Goal: Obtain resource: Obtain resource

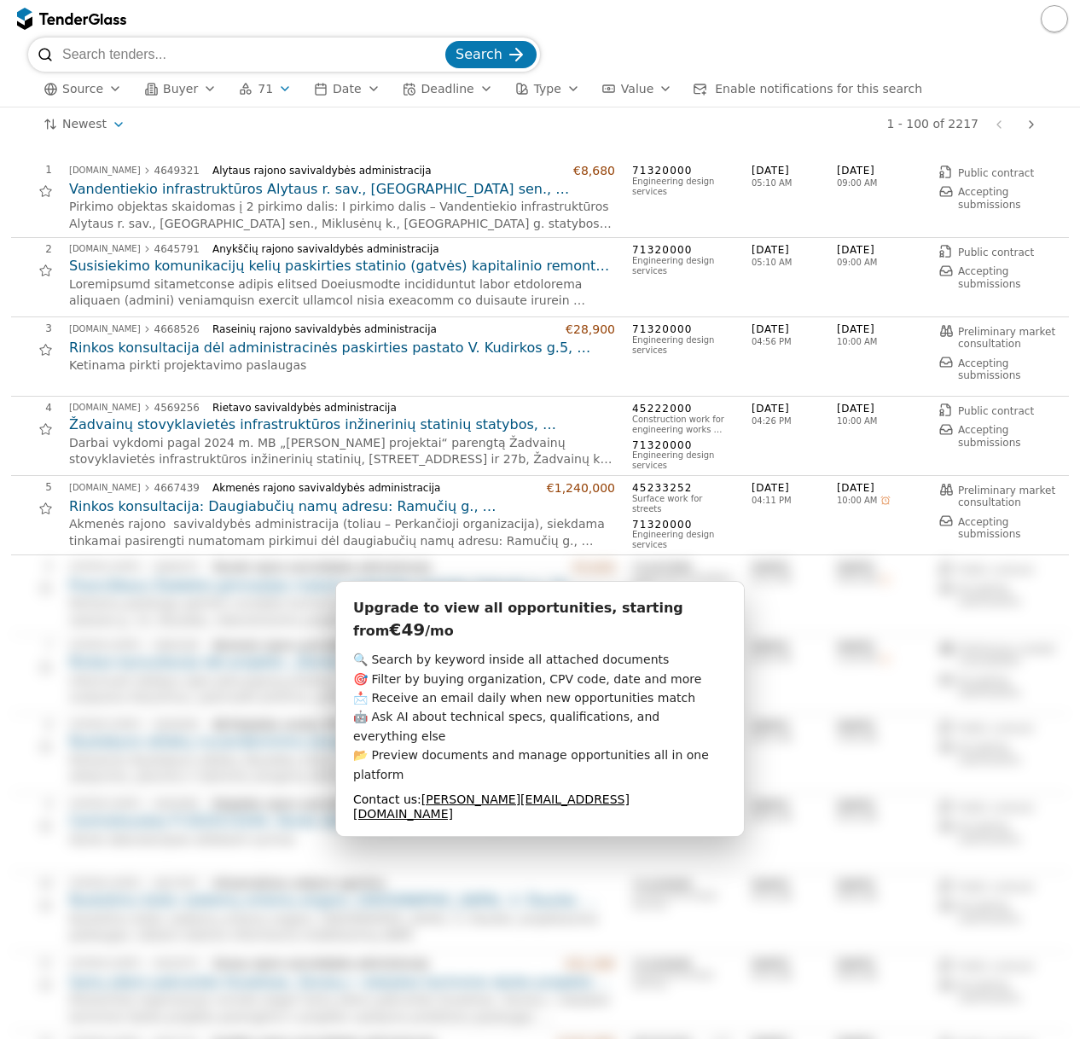
scroll to position [3668, 0]
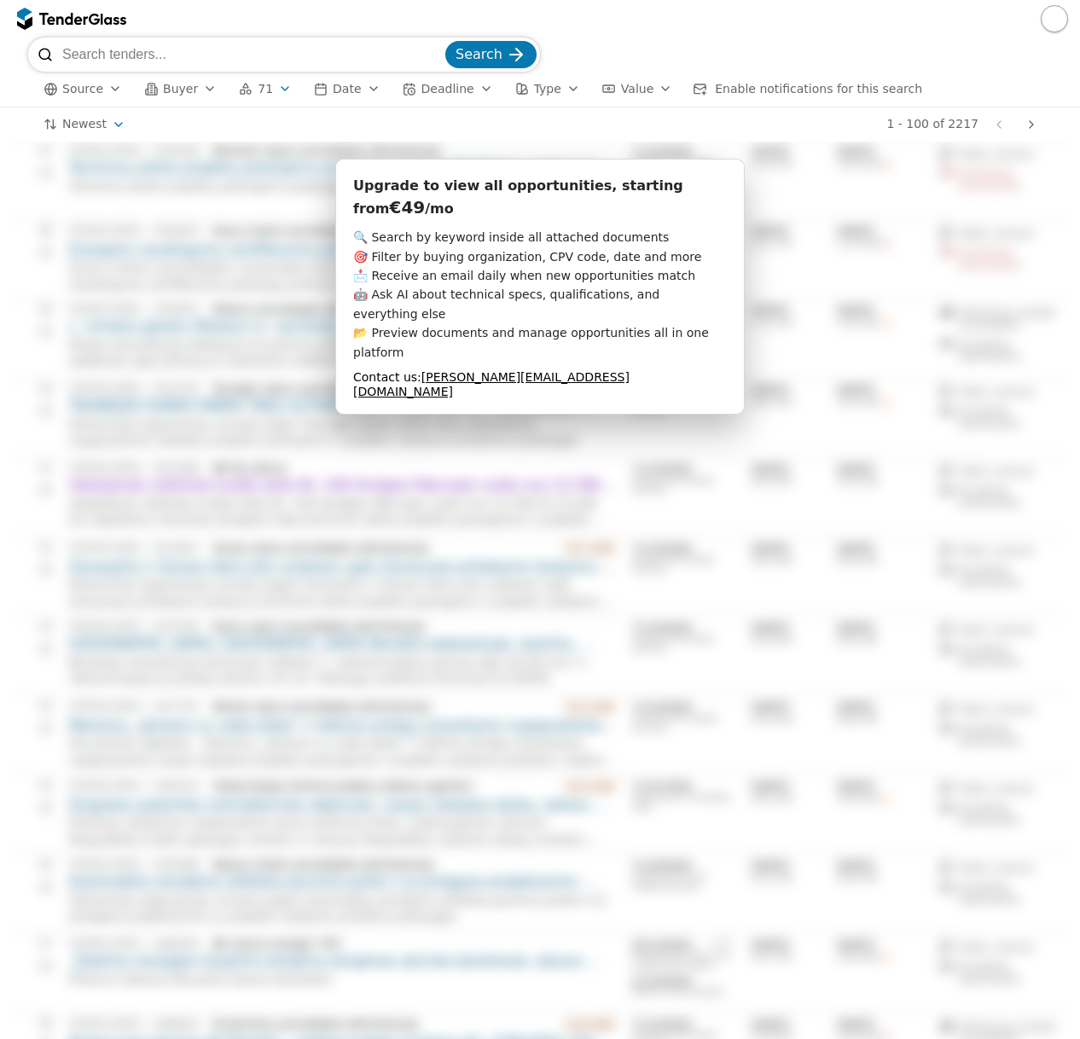
click at [573, 375] on div "Upgrade to view all opportunities, starting from €49 /mo 🔍 Search by keyword in…" at bounding box center [539, 854] width 409 height 7900
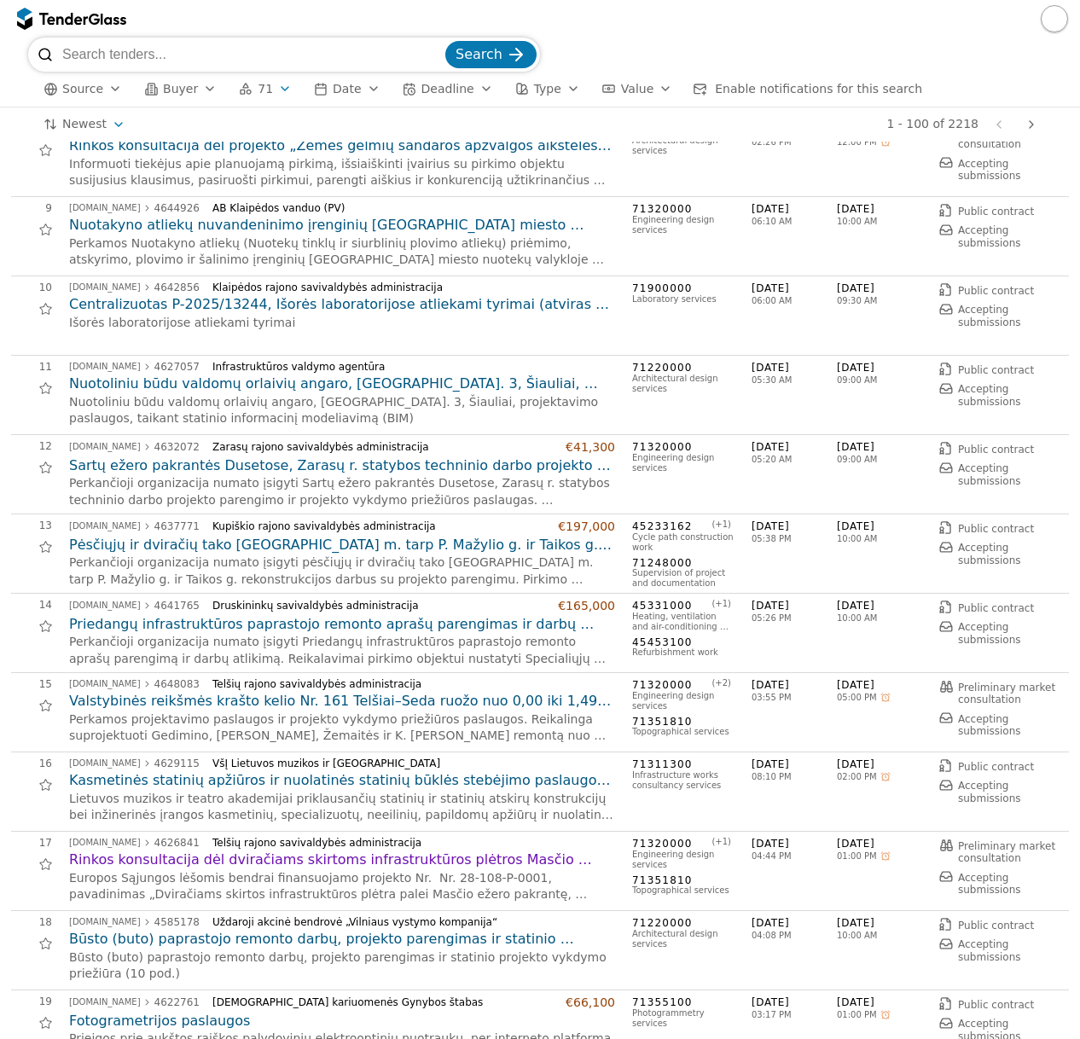
scroll to position [597, 0]
click at [386, 224] on h2 "Nuotakyno atliekų nuvandeninimo įrenginių [GEOGRAPHIC_DATA] miesto nuotekų valy…" at bounding box center [342, 224] width 546 height 19
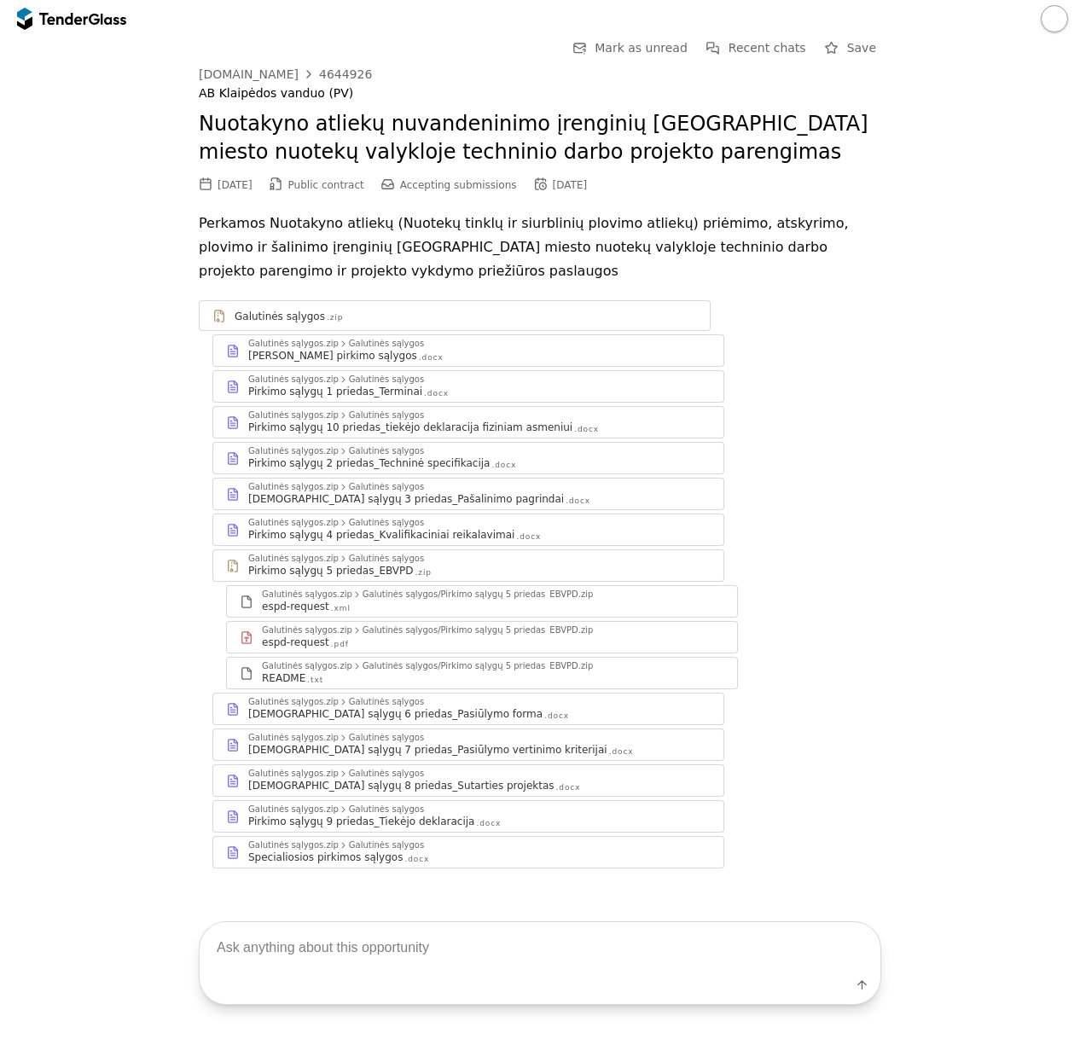
click at [397, 718] on div "Pirkimo sąlygų 6 priedas_Pasiūlymo forma" at bounding box center [395, 714] width 294 height 14
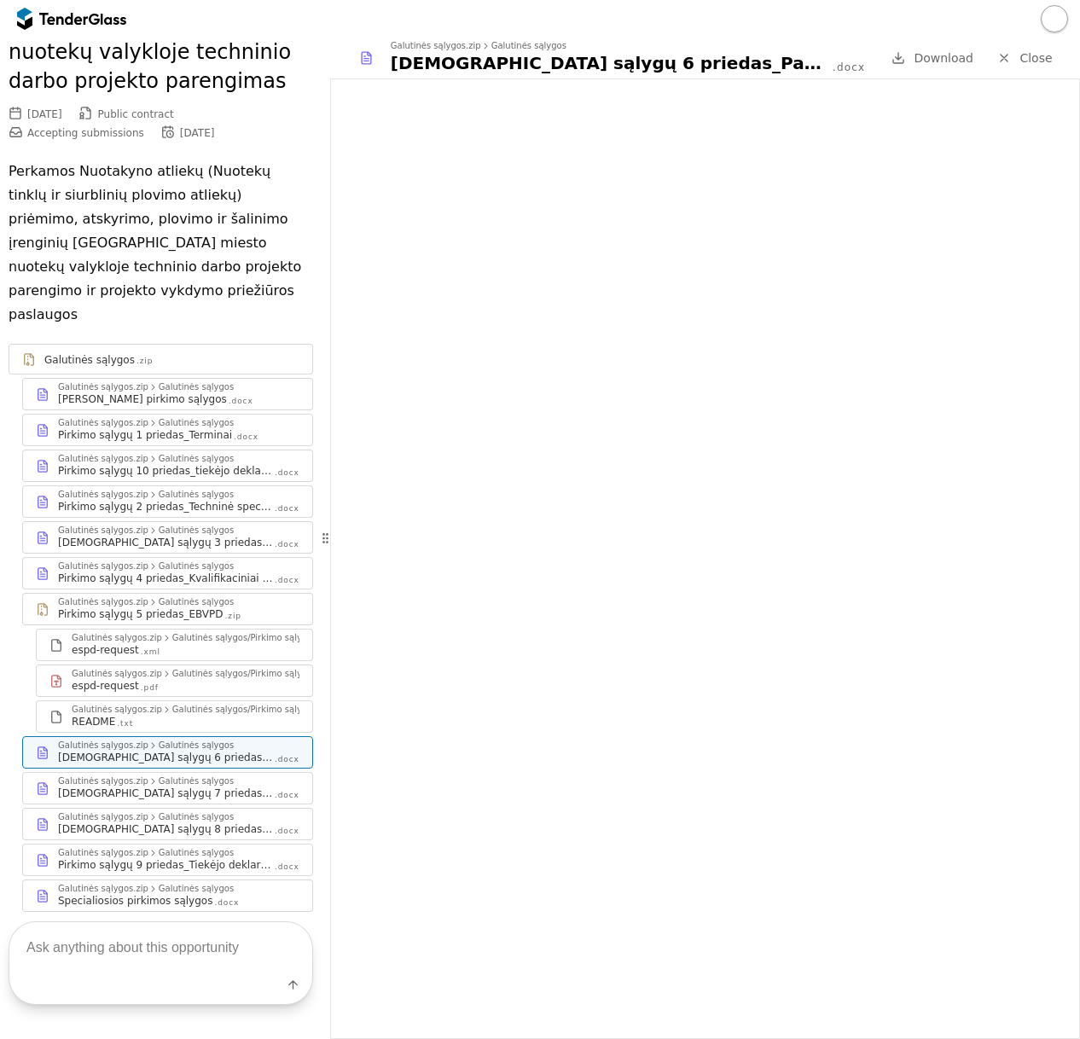
scroll to position [184, 0]
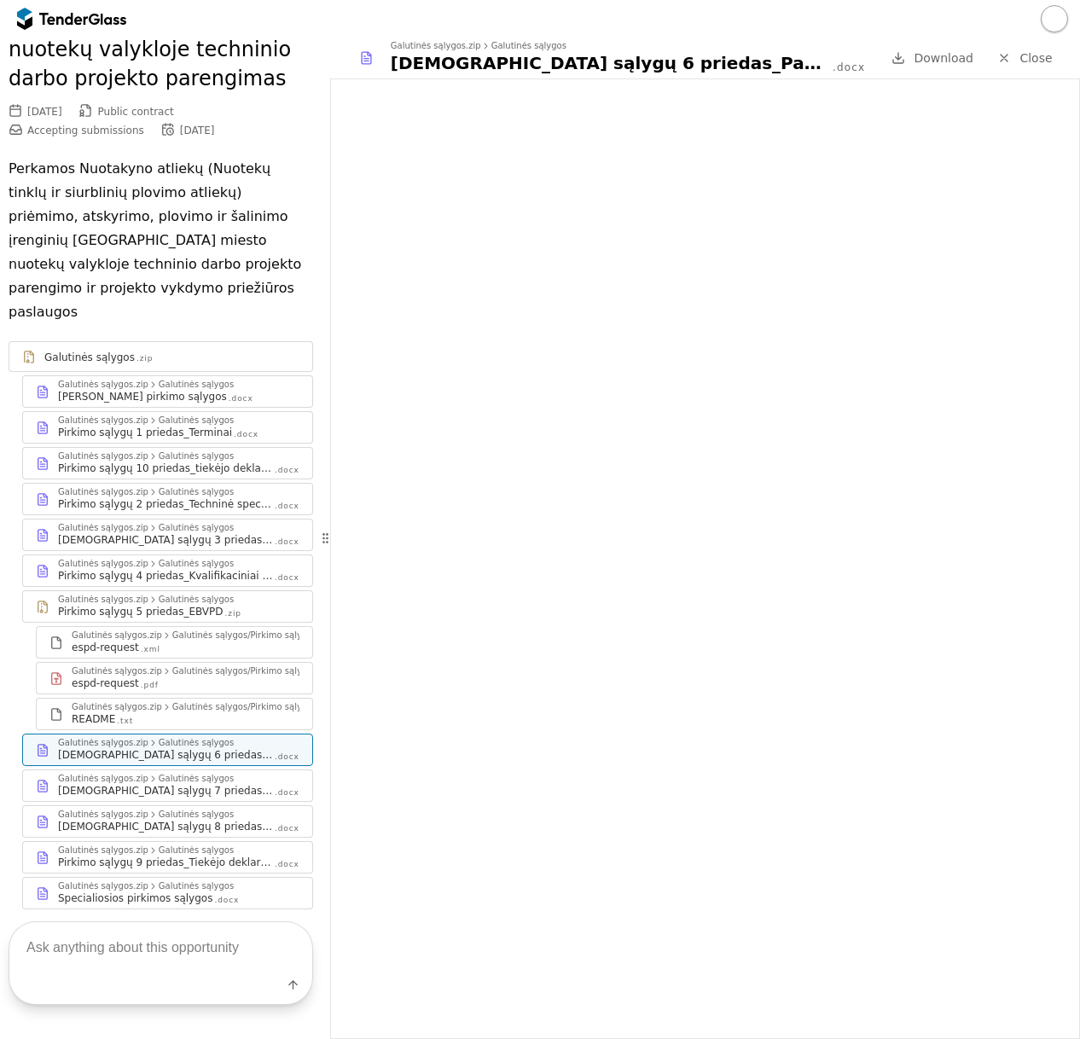
click at [182, 784] on div "Pirkimo sąlygų 7 priedas_Pasiūlymo vertinimo kriterijai" at bounding box center [165, 791] width 215 height 14
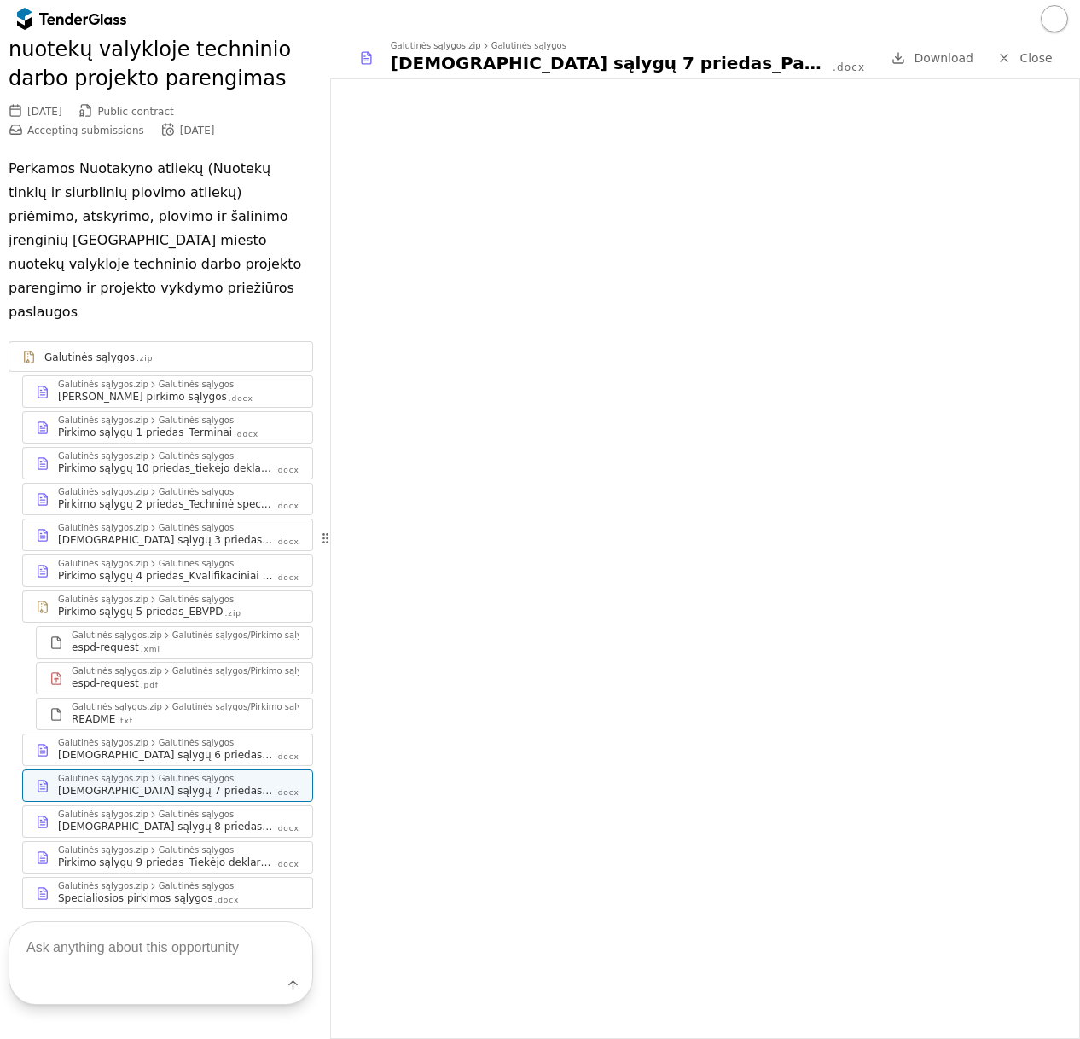
click at [229, 393] on div ".docx" at bounding box center [241, 398] width 25 height 11
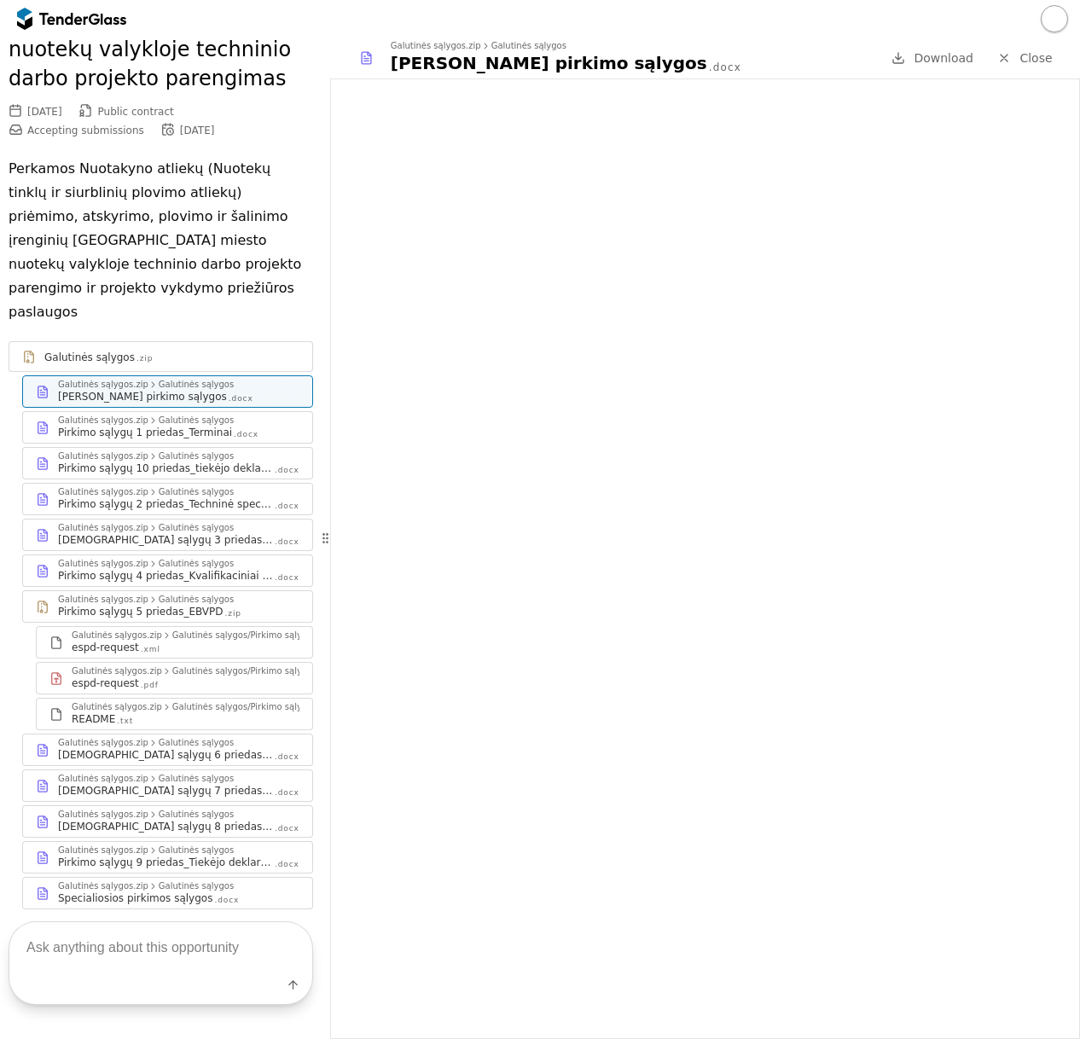
click at [148, 891] on div "Specialiosios pirkimos sąlygos" at bounding box center [135, 898] width 154 height 14
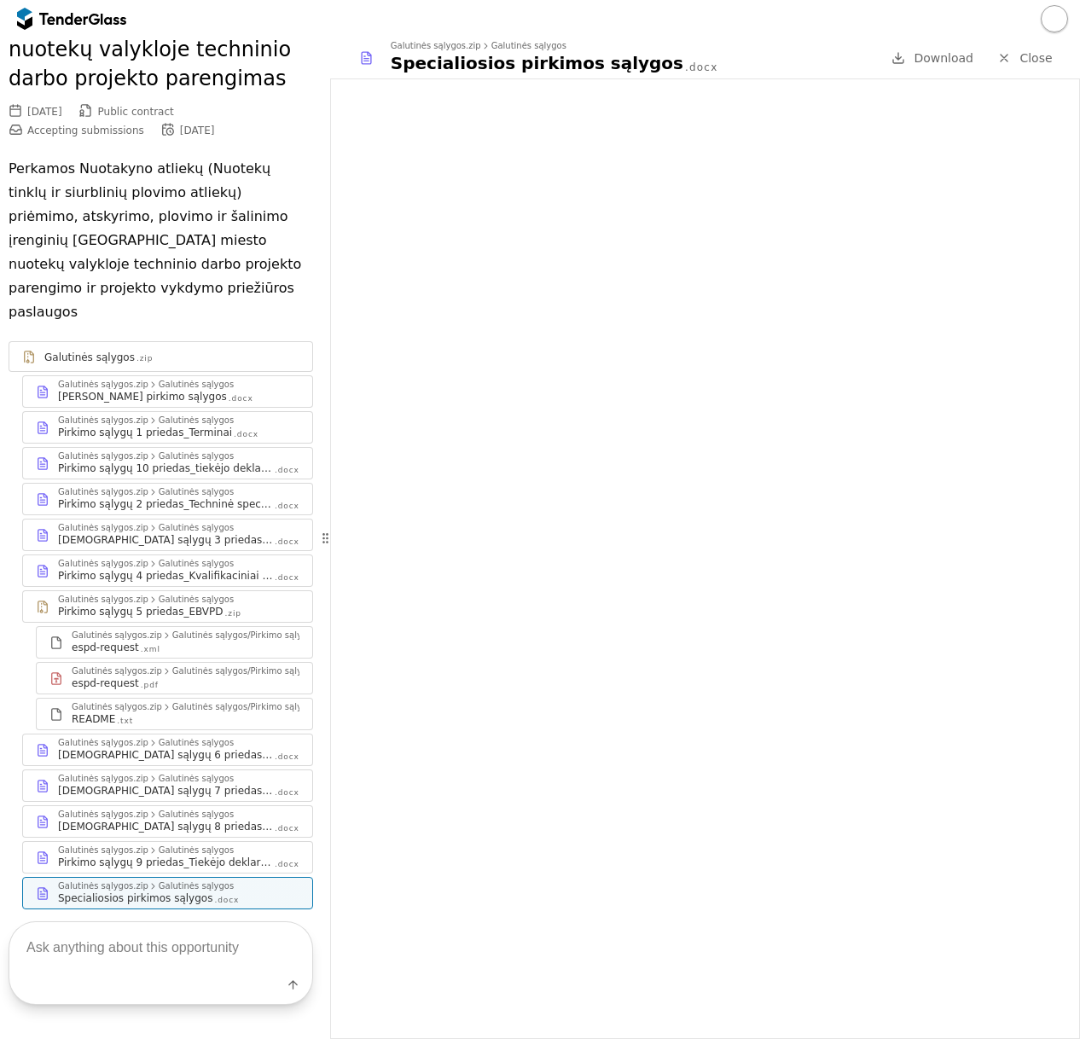
click at [213, 856] on div "Pirkimo sąlygų 9 priedas_Tiekėjo deklaracija" at bounding box center [165, 863] width 215 height 14
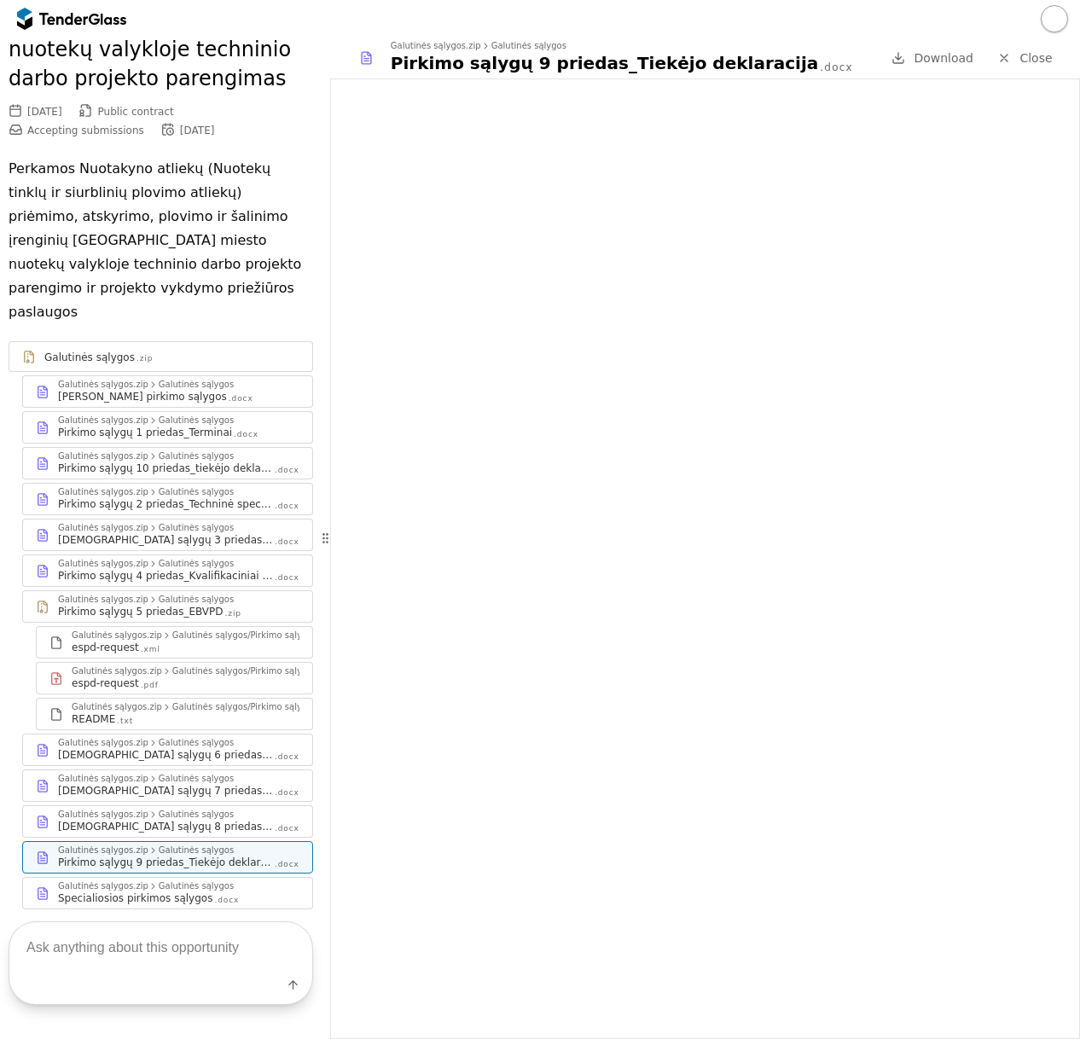
click at [181, 569] on div "Pirkimo sąlygų 4 priedas_Kvalifikaciniai reikalavimai" at bounding box center [165, 576] width 215 height 14
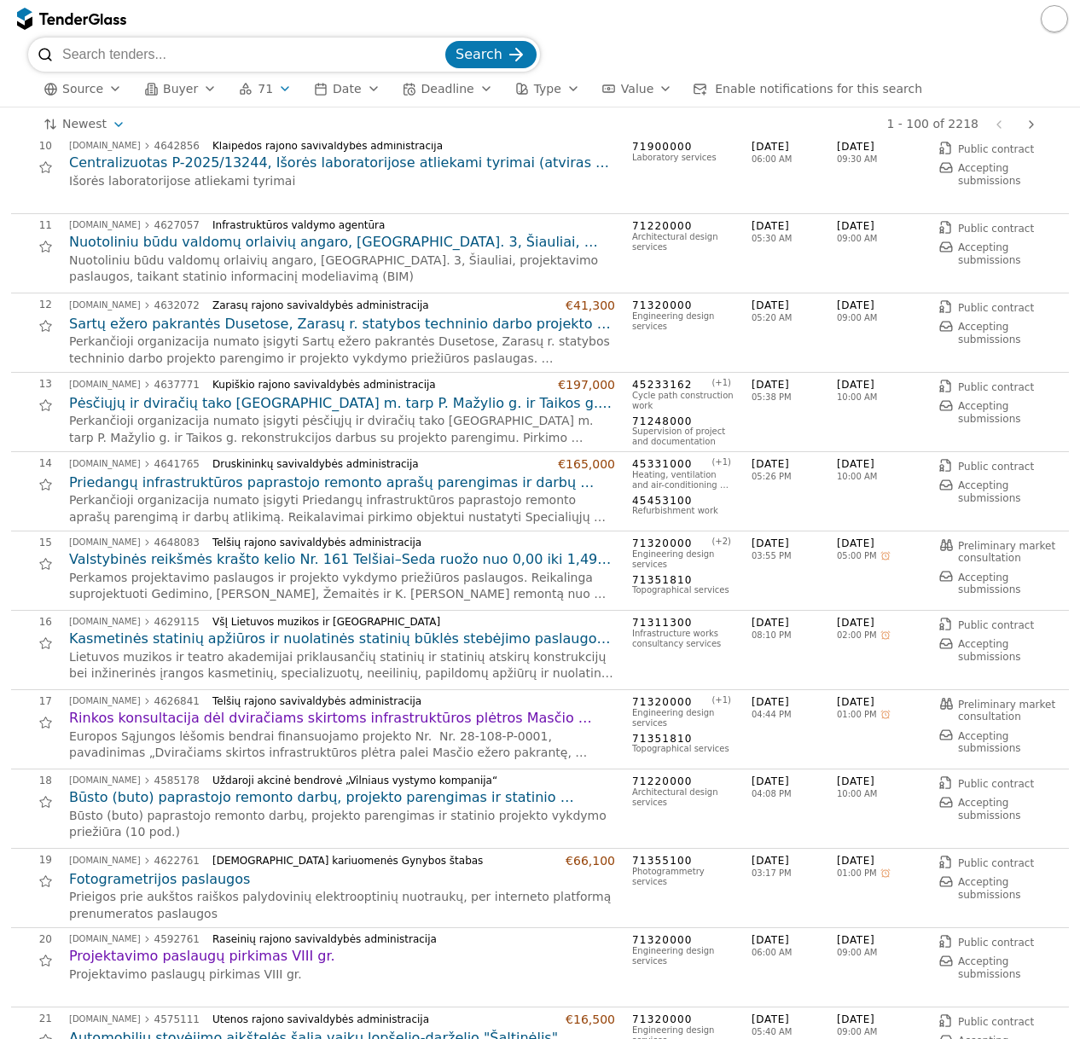
scroll to position [768, 0]
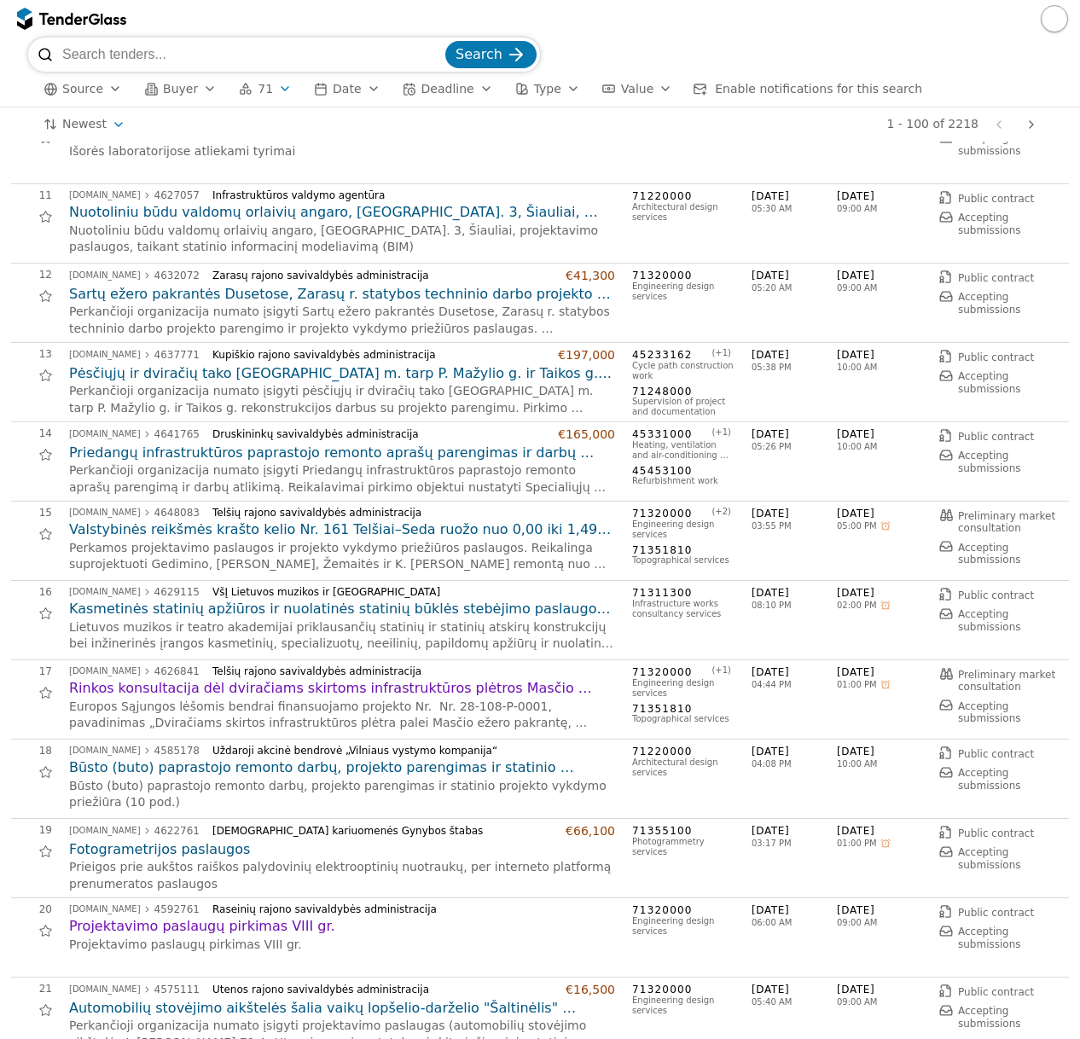
click at [314, 450] on h2 "Priedangų infrastruktūros paprastojo remonto aprašų parengimas ir darbų atlikim…" at bounding box center [342, 453] width 546 height 19
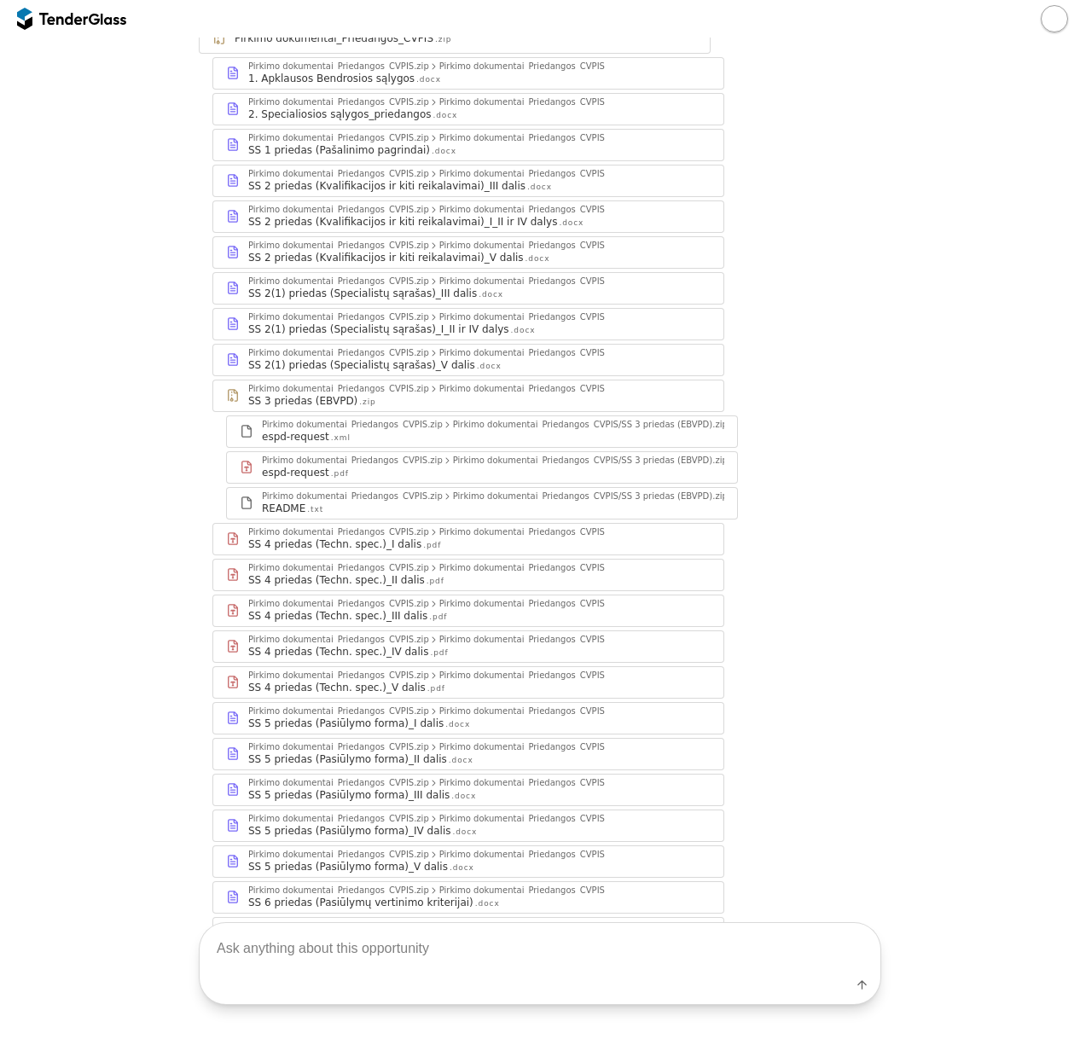
scroll to position [476, 0]
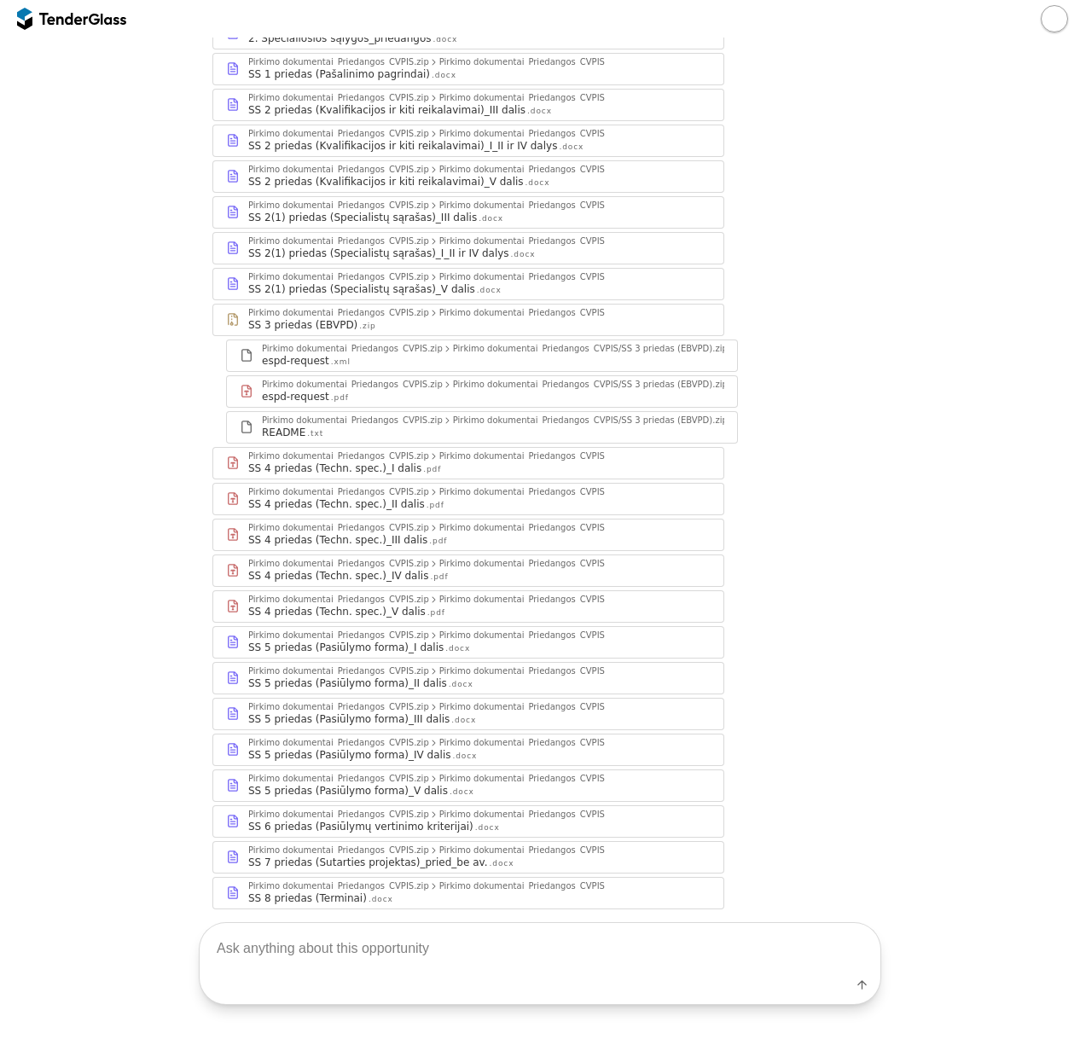
click at [385, 810] on div "Pirkimo dokumentai_Priedangos_CVPIS.zip" at bounding box center [338, 814] width 181 height 9
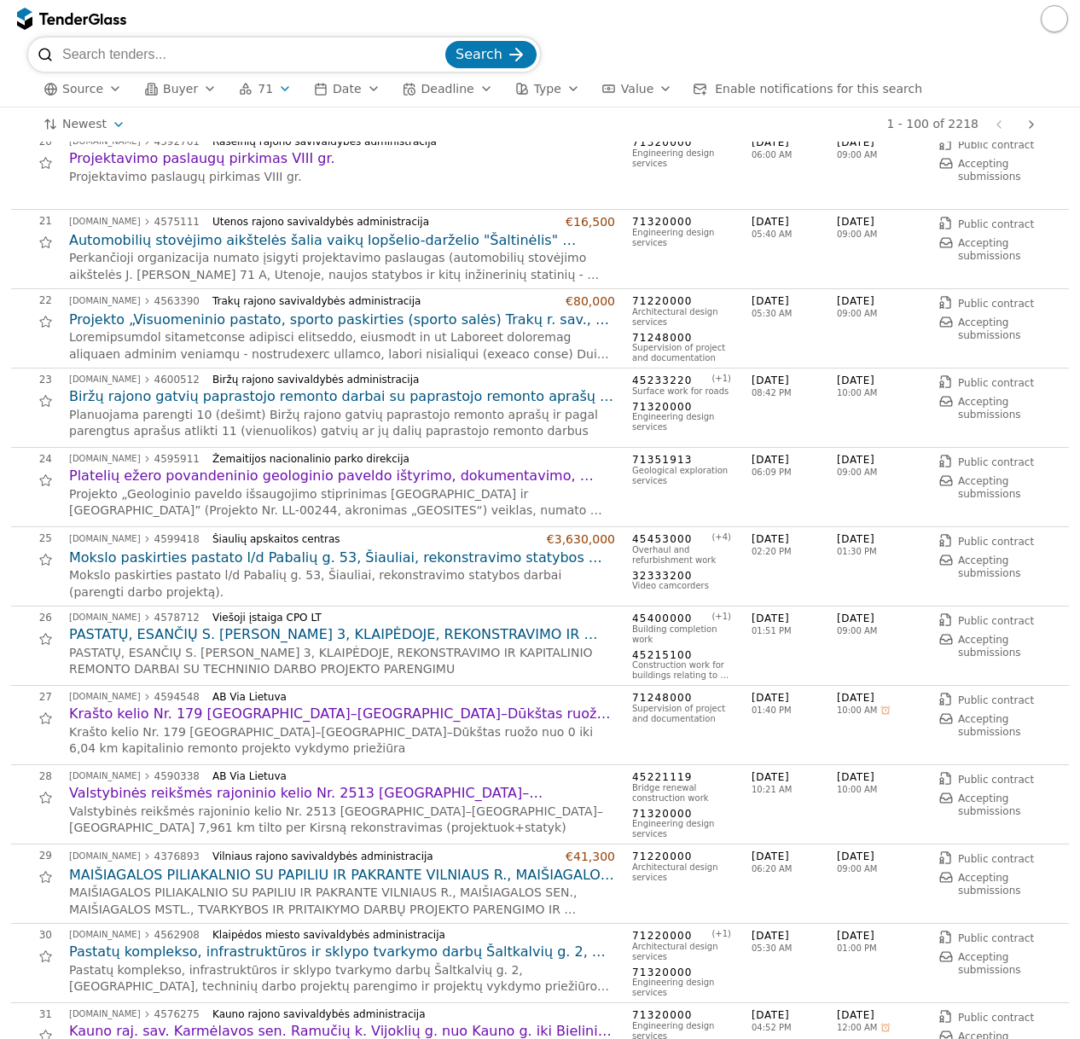
scroll to position [1621, 0]
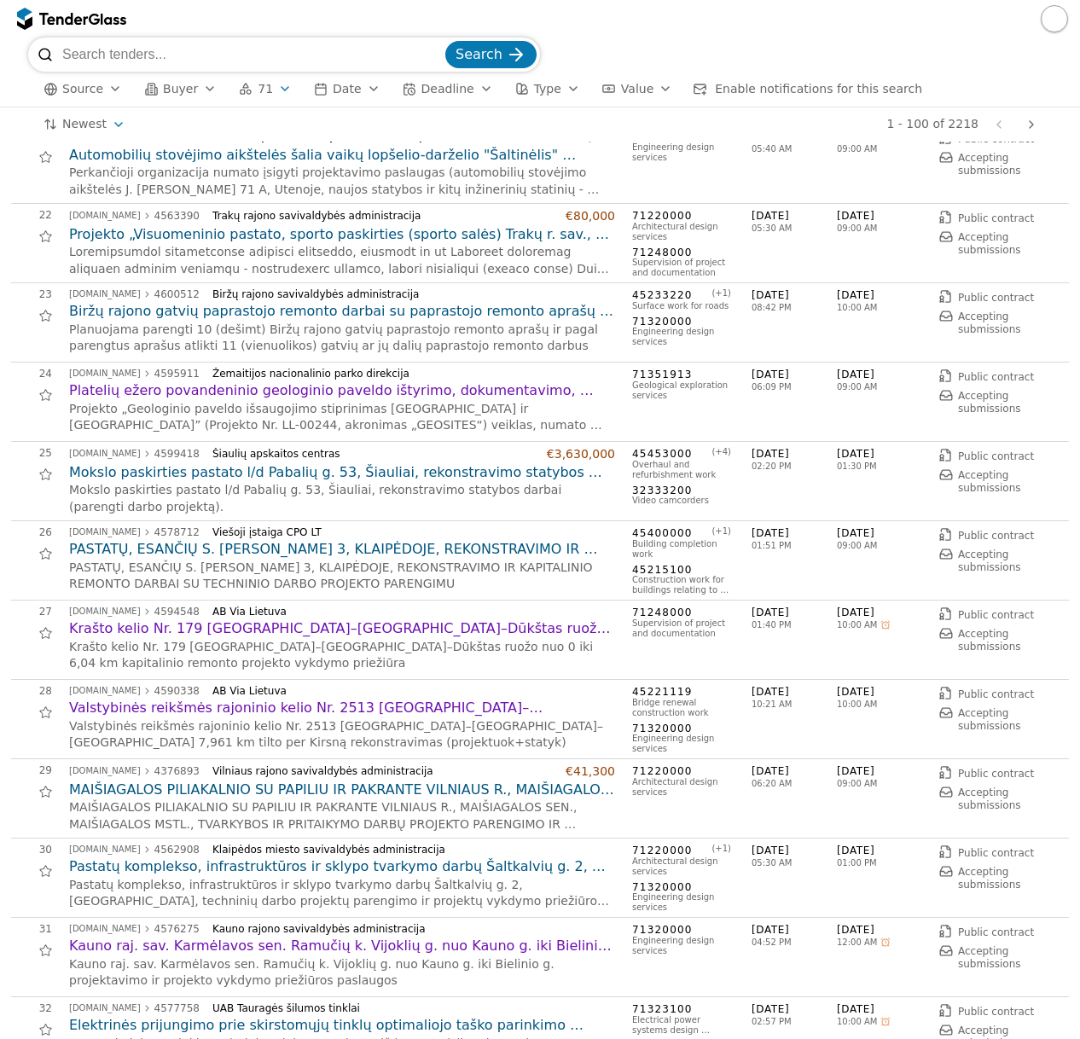
click at [437, 759] on div "29 viesiejipirkimai.lt 4376893 Vilniaus rajono savivaldybės administracija €41,…" at bounding box center [540, 798] width 1058 height 79
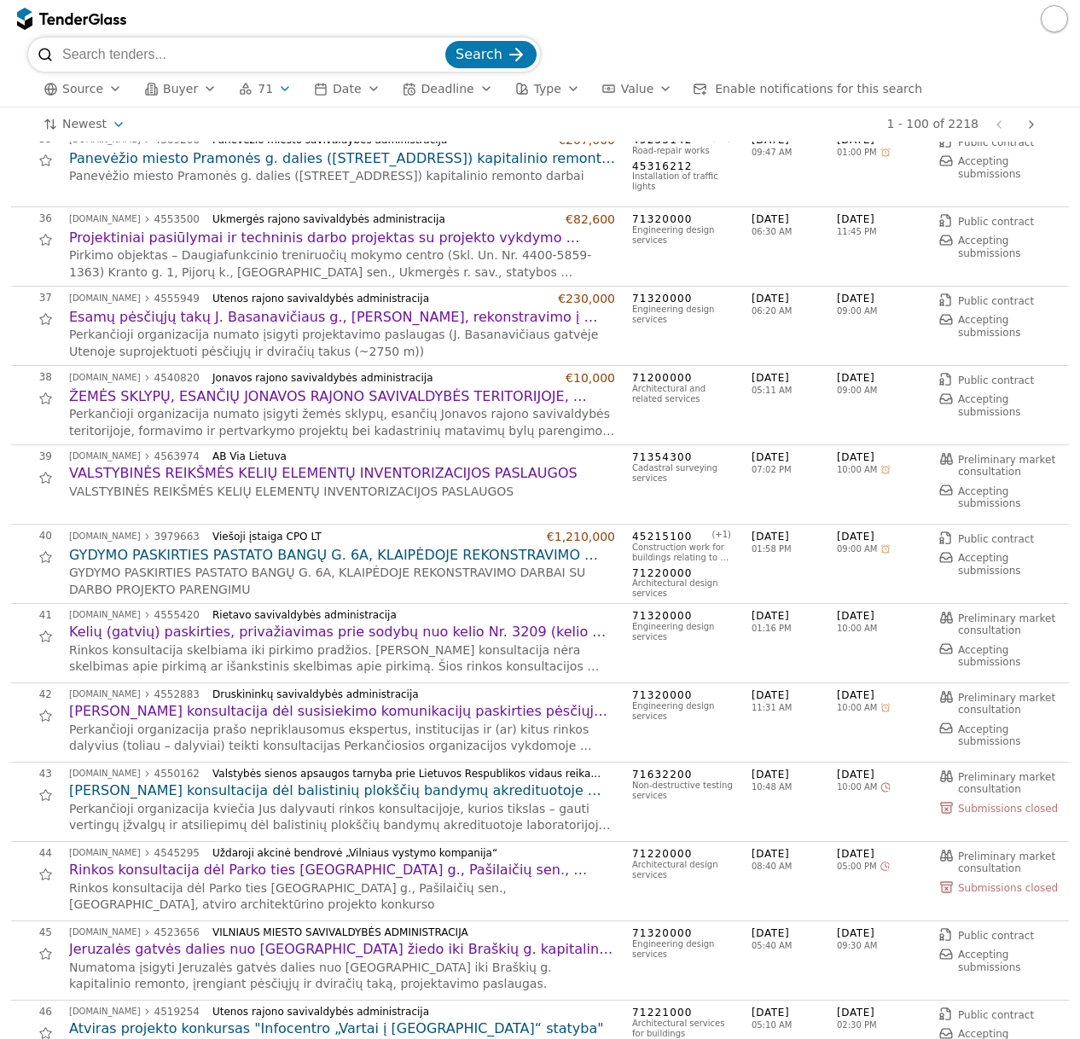
scroll to position [2730, 0]
